Goal: Task Accomplishment & Management: Complete application form

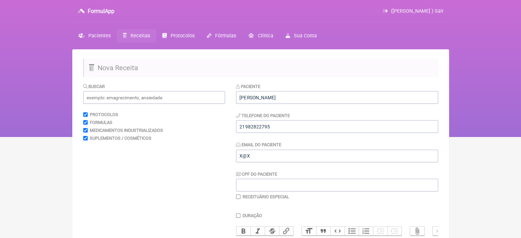
click at [131, 35] on span "Receitas" at bounding box center [141, 36] width 20 height 6
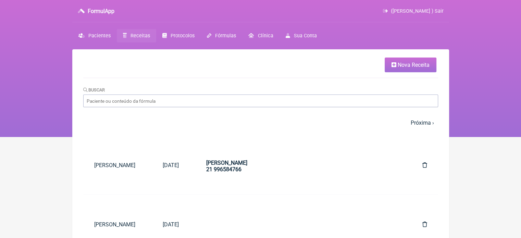
click at [399, 62] on span "Nova Receita" at bounding box center [414, 65] width 32 height 7
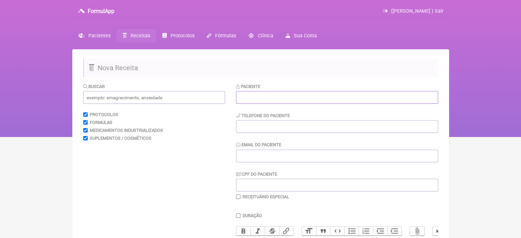
click at [274, 99] on input "text" at bounding box center [337, 97] width 202 height 13
paste input "[PERSON_NAME]"
type input "THAIS TEIXEIRA BRANDÃO"
click at [266, 128] on input "tel" at bounding box center [337, 126] width 202 height 13
type input "21980597952"
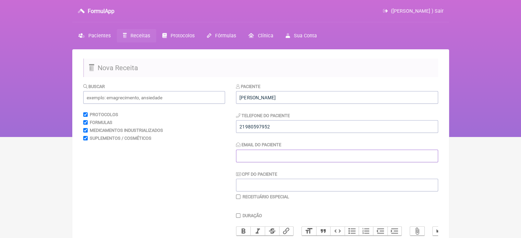
click at [304, 157] on input "Email do Paciente" at bounding box center [337, 156] width 202 height 13
type input "X@X"
click at [137, 97] on input "text" at bounding box center [154, 97] width 142 height 13
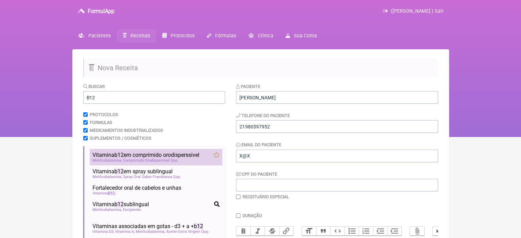
click at [137, 152] on span "Vitamina b12 em comprimido orodisperssivel" at bounding box center [146, 155] width 107 height 7
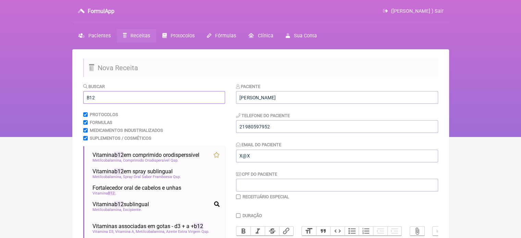
drag, startPoint x: 109, startPoint y: 101, endPoint x: 70, endPoint y: 96, distance: 39.5
click at [70, 96] on div "FormulApp (Flavio Caldas Caetano ) Sair Pacientes Receitas Protocolos Fórmulas …" at bounding box center [260, 68] width 521 height 137
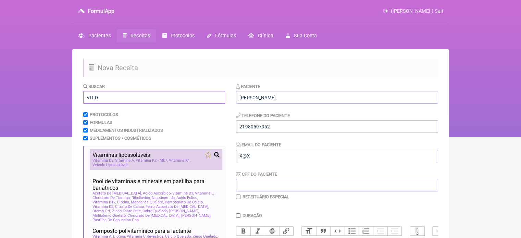
type input "VIT D"
click at [113, 157] on span "Vitaminas lipossolúveis" at bounding box center [122, 155] width 58 height 7
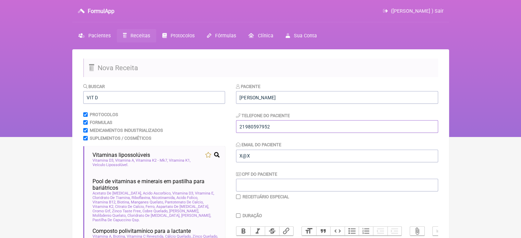
drag, startPoint x: 268, startPoint y: 127, endPoint x: 263, endPoint y: 127, distance: 4.5
click at [263, 127] on input "21980597952" at bounding box center [337, 126] width 202 height 13
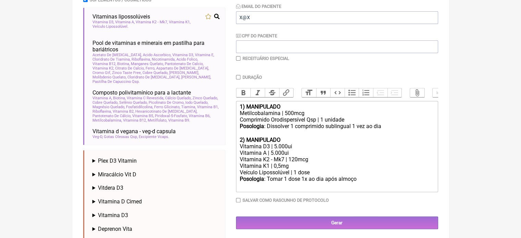
scroll to position [171, 0]
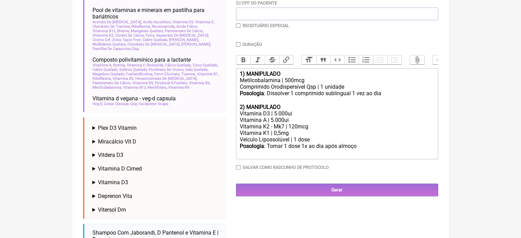
type input "21980597925"
drag, startPoint x: 288, startPoint y: 85, endPoint x: 285, endPoint y: 86, distance: 3.7
click at [285, 84] on div "Metilcobalamina | 500mcg" at bounding box center [337, 80] width 195 height 7
click at [277, 117] on div "Vitamina D3 | 5.000ui" at bounding box center [337, 113] width 195 height 7
click at [271, 123] on div "Vitamina A | 5.000ui" at bounding box center [337, 120] width 195 height 7
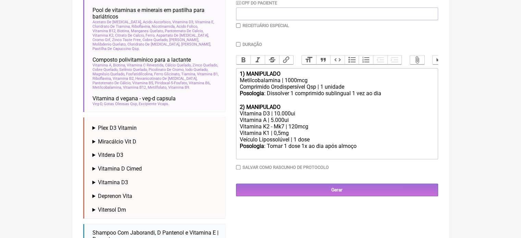
type trix-editor "<div><strong>1) MANIPULADO</strong></div><div>Metilcobalamina | 1000mcg</div><d…"
click at [238, 46] on input "Duração" at bounding box center [238, 44] width 4 height 4
checkbox input "true"
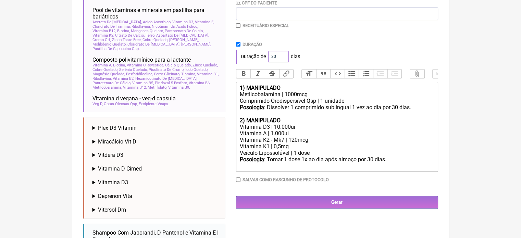
drag, startPoint x: 275, startPoint y: 56, endPoint x: 266, endPoint y: 57, distance: 8.6
click at [266, 57] on div "Duração de 30 dias" at bounding box center [337, 57] width 202 height 14
type input "60"
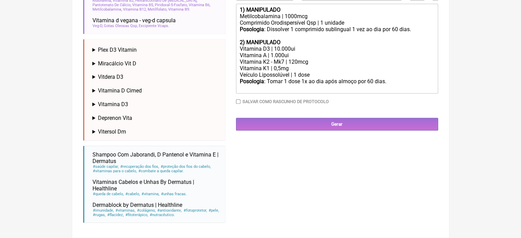
scroll to position [252, 0]
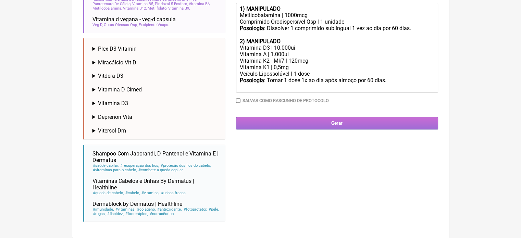
click at [319, 129] on input "Gerar" at bounding box center [337, 123] width 202 height 13
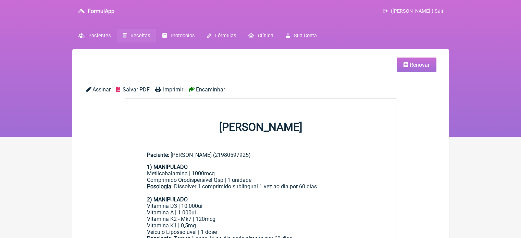
click at [171, 88] on span "Imprimir" at bounding box center [173, 89] width 20 height 7
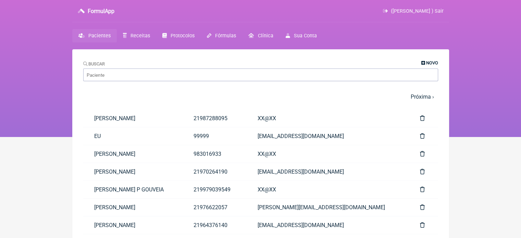
click at [434, 61] on span "Novo" at bounding box center [433, 62] width 12 height 5
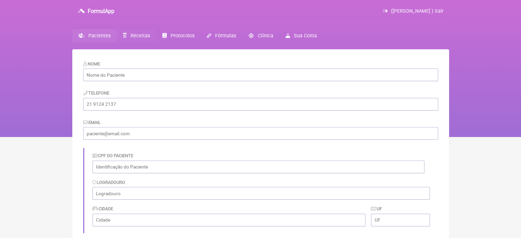
click at [135, 35] on span "Receitas" at bounding box center [141, 36] width 20 height 6
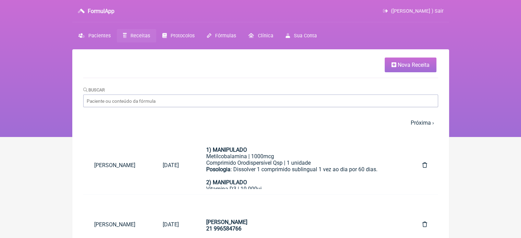
click at [388, 67] on link "Nova Receita" at bounding box center [411, 65] width 52 height 15
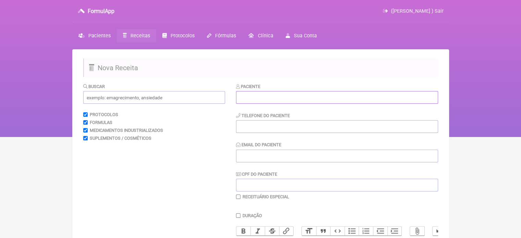
click at [328, 95] on input "text" at bounding box center [337, 97] width 202 height 13
paste input "BEATRIZ PEREIRA DA SILVA"
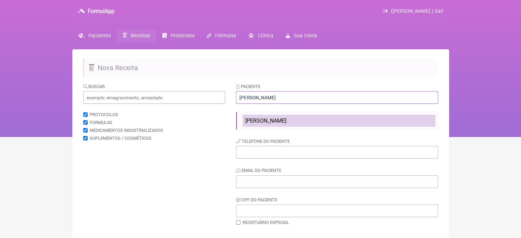
type input "BEATRIZ PEREIRA DA SILVA"
click at [279, 122] on span "BEATRIZ PEREIRA DA SILVA" at bounding box center [265, 121] width 41 height 7
type input "21990535757"
type input "X@X"
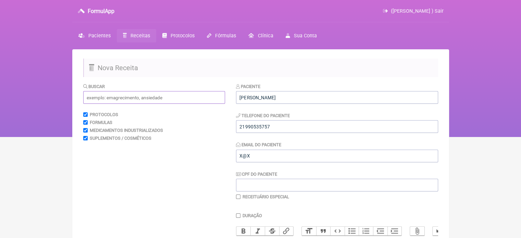
click at [156, 95] on input "text" at bounding box center [154, 97] width 142 height 13
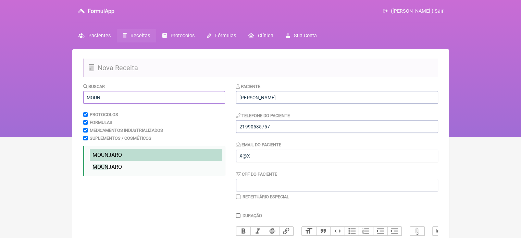
type input "MOUN"
click at [128, 157] on li "MOUN JARO" at bounding box center [156, 155] width 133 height 12
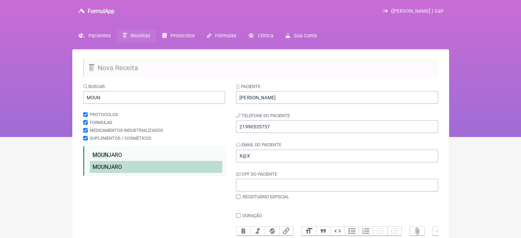
click at [129, 169] on li "MOUN JARO" at bounding box center [156, 167] width 133 height 12
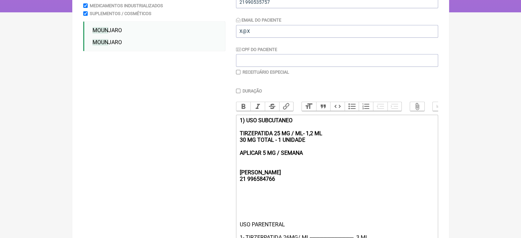
scroll to position [137, 0]
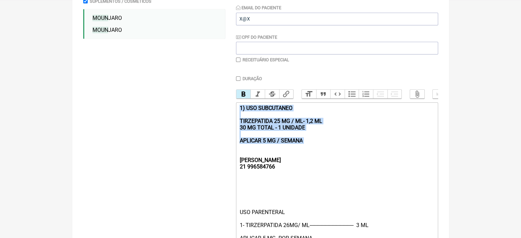
drag, startPoint x: 321, startPoint y: 150, endPoint x: 231, endPoint y: 113, distance: 97.6
click at [231, 113] on form "Buscar MOUN Protocolos Formulas Medicamentos Industrializados Suplementos / Cos…" at bounding box center [260, 123] width 355 height 355
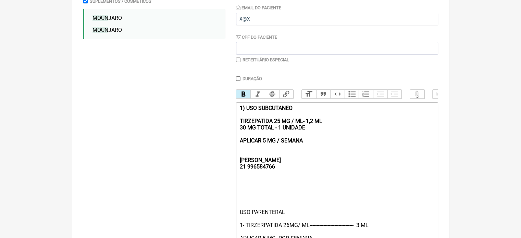
type trix-editor "<div><strong><br><br>REBECCA&nbsp;<br>21 996584766</strong></div><div><br><br><…"
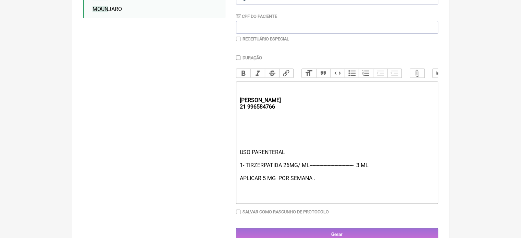
scroll to position [178, 0]
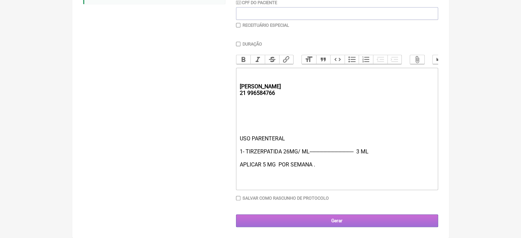
click at [296, 224] on input "Gerar" at bounding box center [337, 221] width 202 height 13
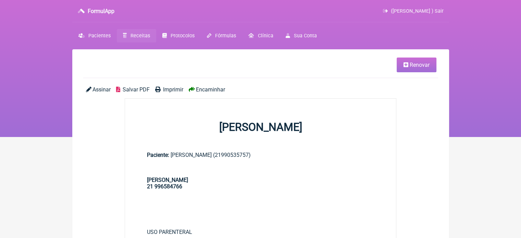
click at [173, 88] on span "Imprimir" at bounding box center [173, 89] width 20 height 7
